Goal: Find specific page/section: Find specific page/section

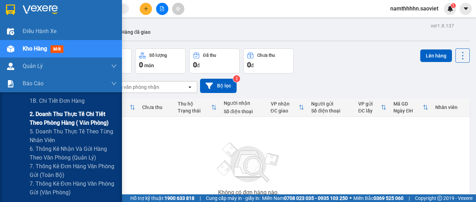
click at [50, 111] on span "2. Doanh thu thực tế chi tiết theo phòng hàng ( văn phòng)" at bounding box center [73, 118] width 87 height 17
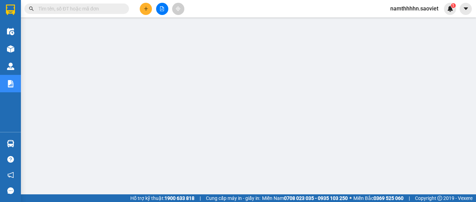
click at [406, 10] on span "namthhhhn.saoviet" at bounding box center [414, 8] width 59 height 9
click at [416, 18] on span "Đăng xuất" at bounding box center [417, 22] width 44 height 8
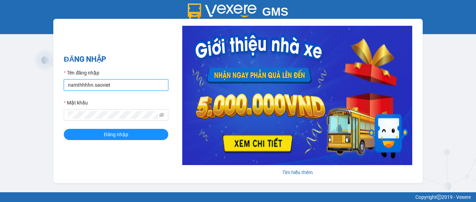
click at [157, 85] on input "namthhhhn.saoviet" at bounding box center [116, 84] width 104 height 11
click at [148, 86] on input "namthhhhn.saovietna" at bounding box center [116, 84] width 104 height 11
type input "namthhhhn.saoviet"
click at [64, 129] on button "Đăng nhập" at bounding box center [116, 134] width 104 height 11
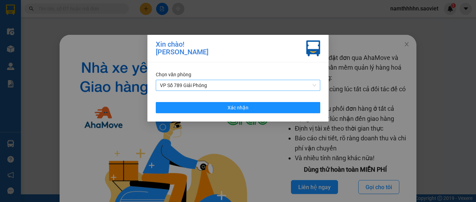
click at [261, 87] on span "VP Số 789 Giải Phóng" at bounding box center [238, 85] width 156 height 10
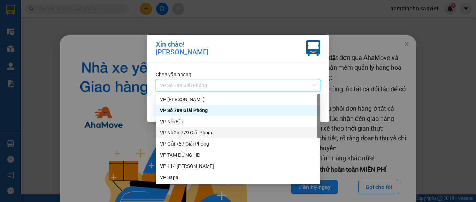
click at [201, 133] on div "VP Nhận 779 Giải Phóng" at bounding box center [238, 133] width 156 height 8
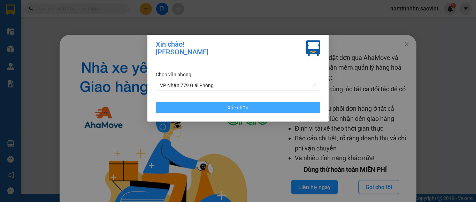
click at [211, 110] on button "Xác nhận" at bounding box center [238, 107] width 164 height 11
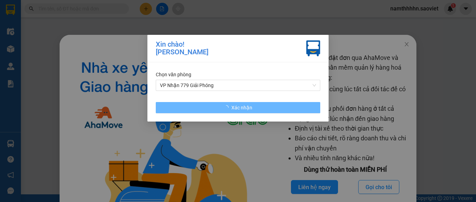
click at [407, 44] on div "Xin chào! Trần Hoài Nam Chọn văn phòng VP Nhận 779 Giải Phóng Xác nhận" at bounding box center [238, 101] width 476 height 202
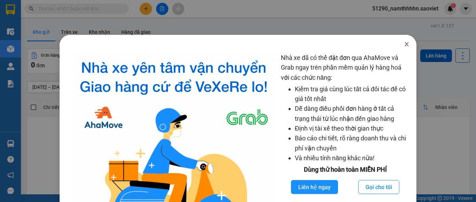
click at [405, 47] on span "Close" at bounding box center [407, 45] width 20 height 20
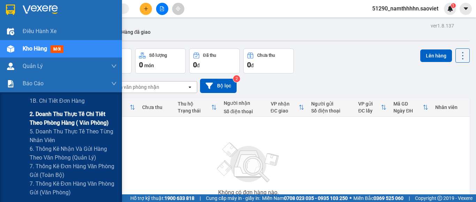
click at [55, 119] on span "2. Doanh thu thực tế chi tiết theo phòng hàng ( văn phòng)" at bounding box center [73, 118] width 87 height 17
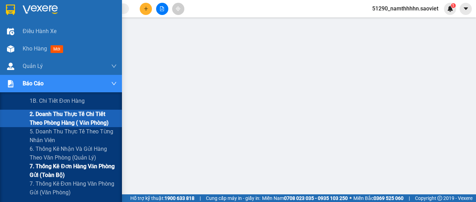
drag, startPoint x: 46, startPoint y: 157, endPoint x: 47, endPoint y: 168, distance: 11.2
click at [47, 168] on div "1B. Chi tiết đơn hàng 2. Doanh thu thực tế chi tiết theo phòng hàng ( văn phòng…" at bounding box center [61, 161] width 122 height 139
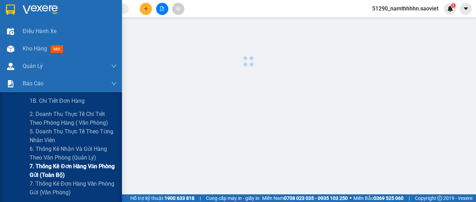
click at [47, 168] on span "7. Thống kê đơn hàng văn phòng gửi (toàn bộ)" at bounding box center [73, 170] width 87 height 17
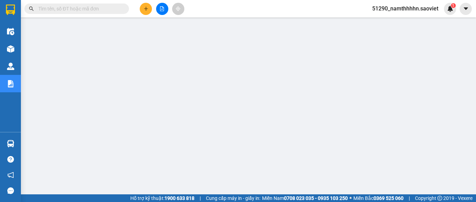
click at [72, 8] on input "text" at bounding box center [79, 9] width 82 height 8
